Goal: Check status: Check status

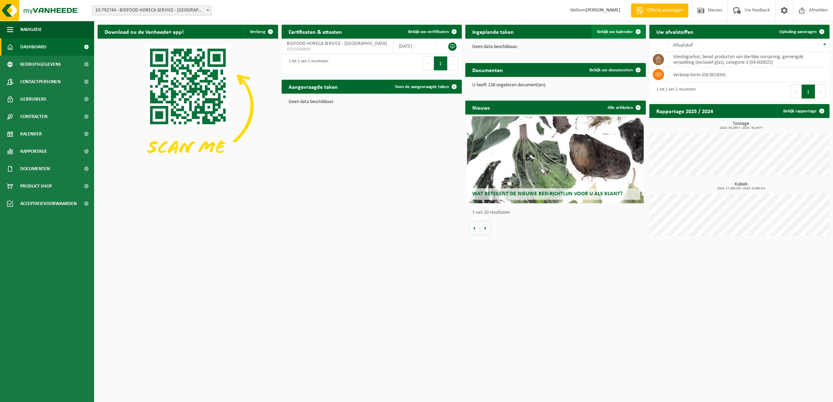
click at [637, 31] on span at bounding box center [638, 32] width 14 height 14
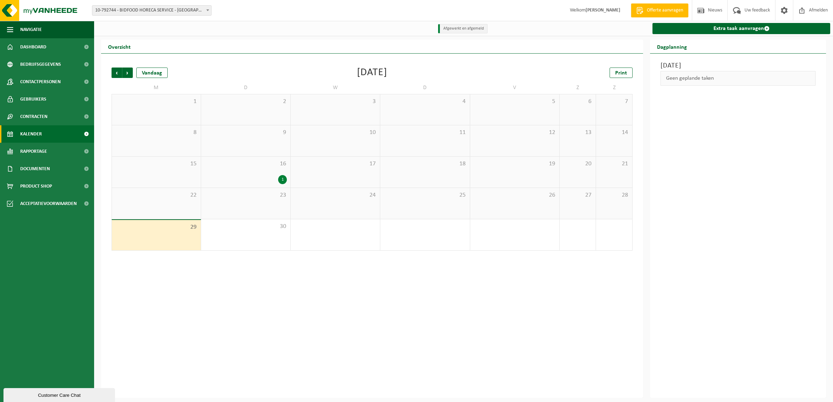
click at [280, 178] on div "1" at bounding box center [282, 179] width 9 height 9
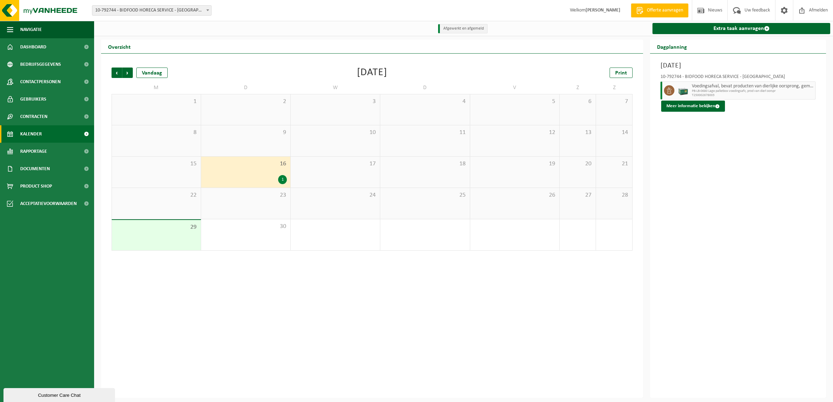
click at [691, 180] on div "Dinsdag 16 september 2025 10-792744 - BIDFOOD HORECA SERVICE - BERINGEN Voeding…" at bounding box center [738, 226] width 176 height 345
click at [129, 74] on span "Volgende" at bounding box center [127, 73] width 10 height 10
